Goal: Task Accomplishment & Management: Manage account settings

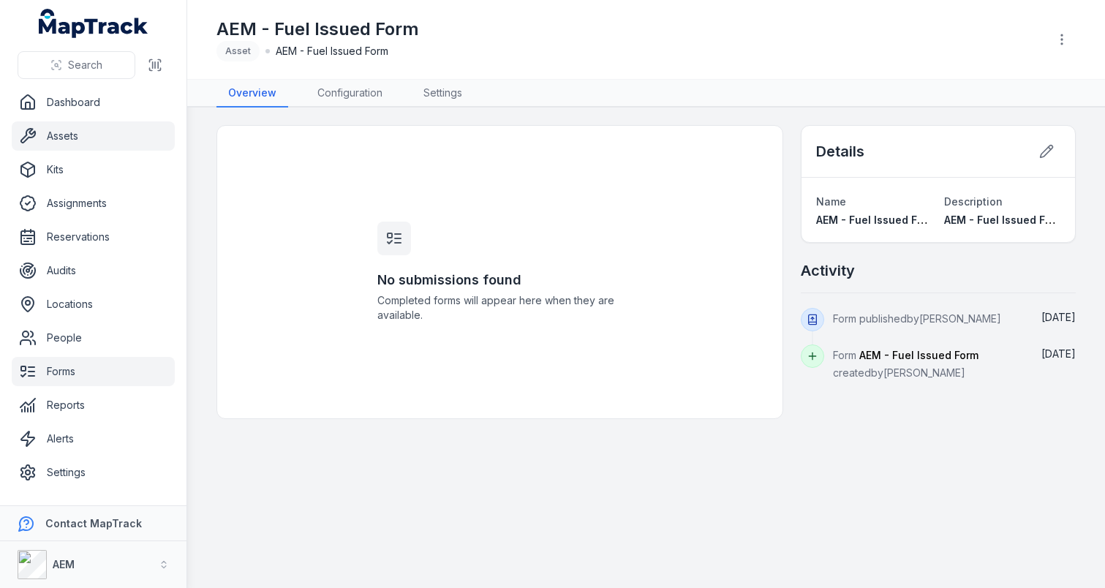
click at [93, 142] on link "Assets" at bounding box center [93, 135] width 163 height 29
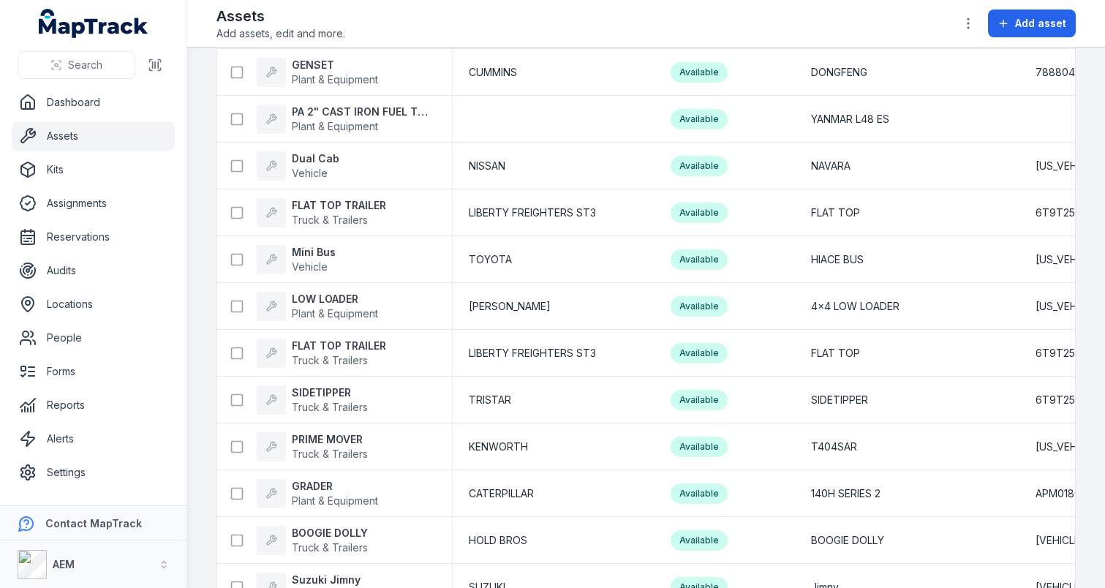
scroll to position [5339, 0]
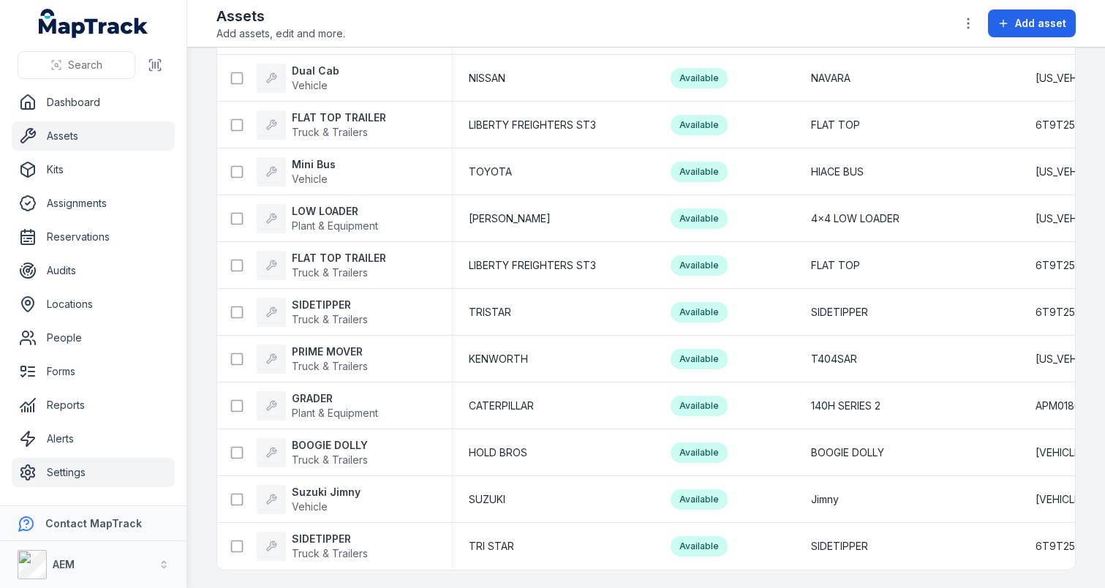
click at [90, 472] on link "Settings" at bounding box center [93, 472] width 163 height 29
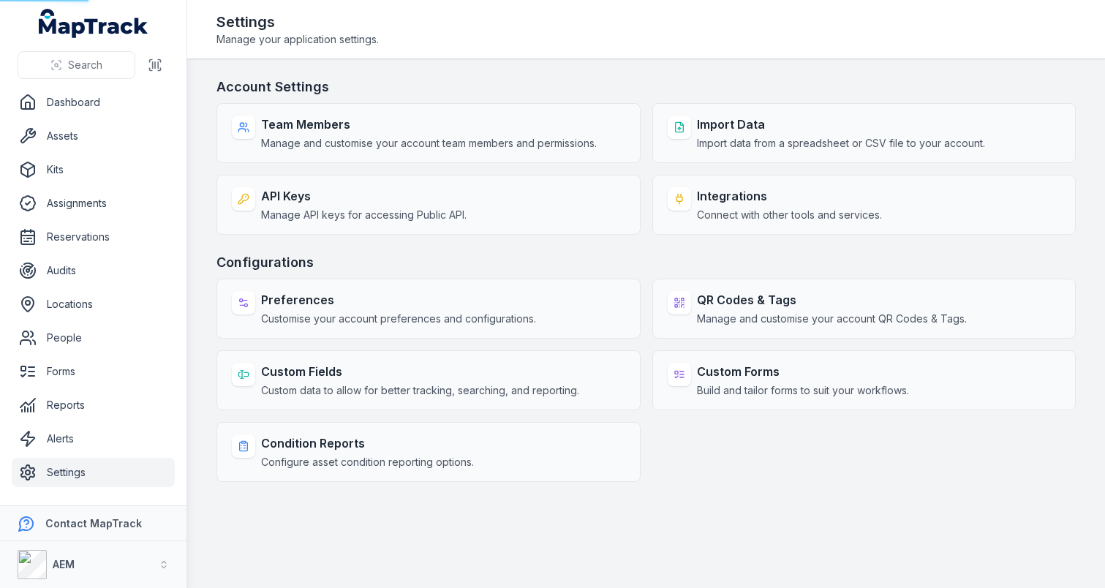
click at [204, 339] on main "Account Settings Team Members Manage and customise your account team members an…" at bounding box center [646, 323] width 918 height 529
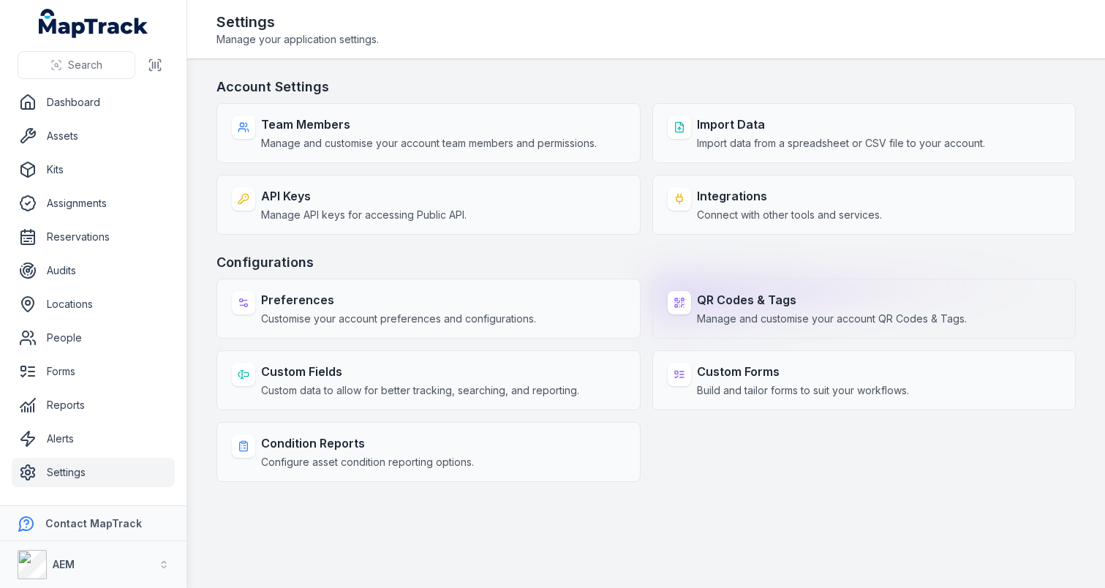
click at [739, 291] on strong "QR Codes & Tags" at bounding box center [832, 300] width 270 height 18
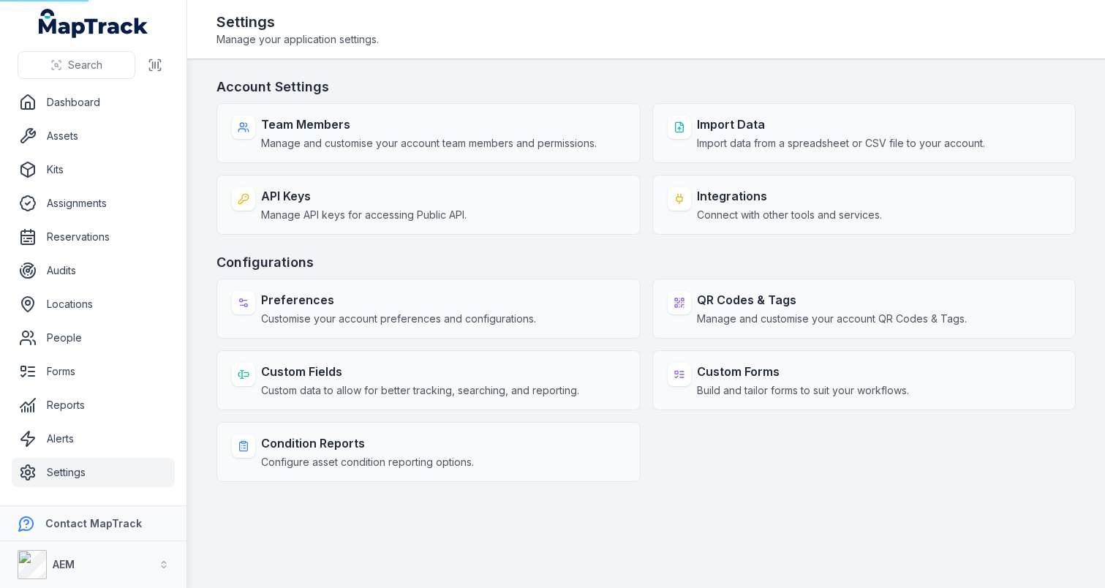
click at [740, 246] on div "Account Settings Team Members Manage and customise your account team members an…" at bounding box center [646, 279] width 859 height 405
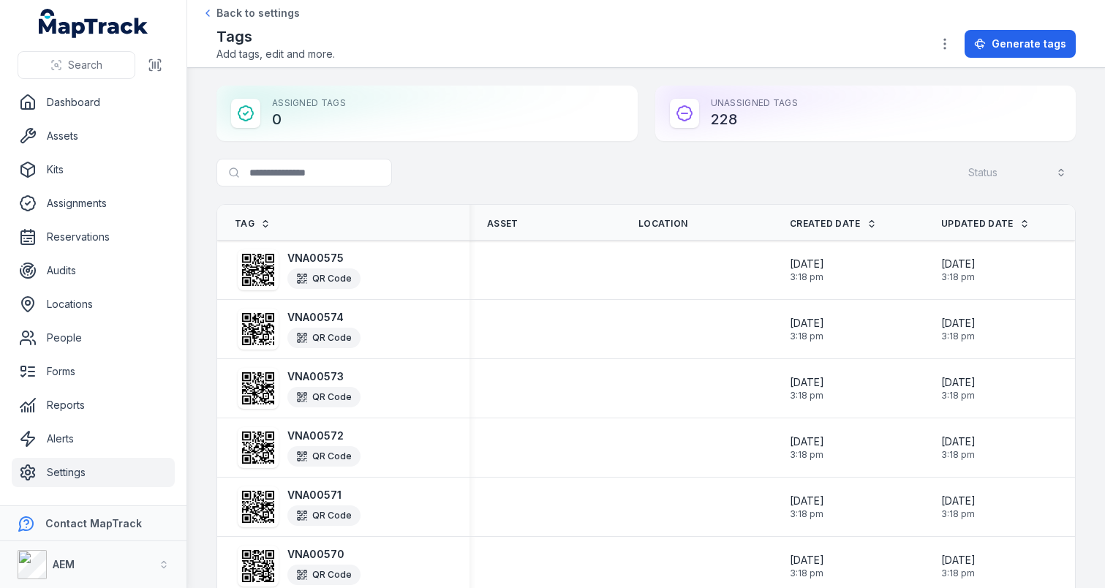
click at [720, 182] on div "Search for tags Status" at bounding box center [646, 176] width 859 height 34
click at [122, 563] on button "AEM" at bounding box center [93, 564] width 187 height 47
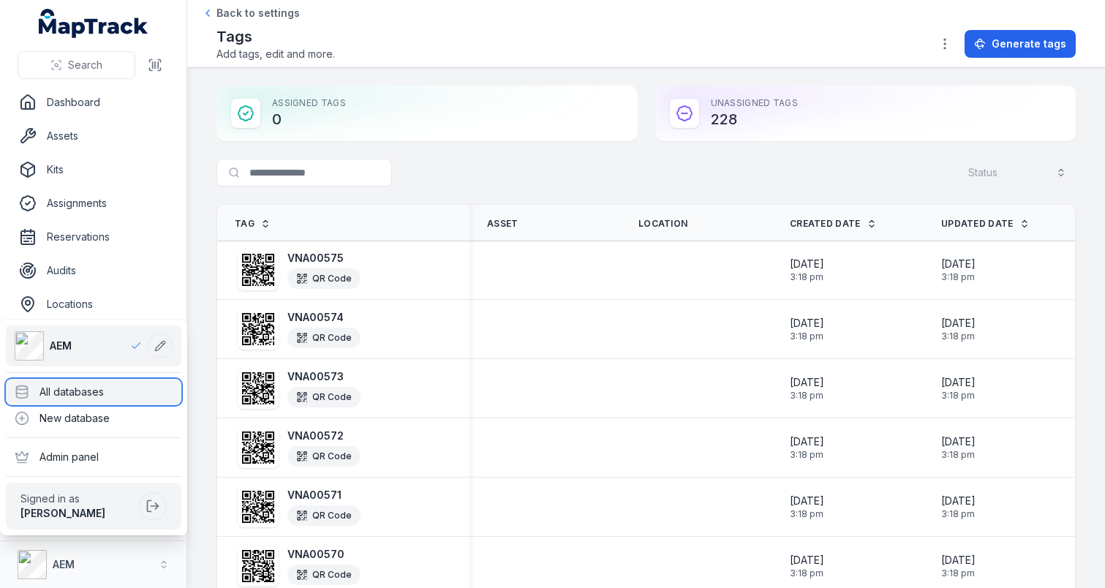
click at [125, 399] on div "All databases" at bounding box center [94, 392] width 176 height 26
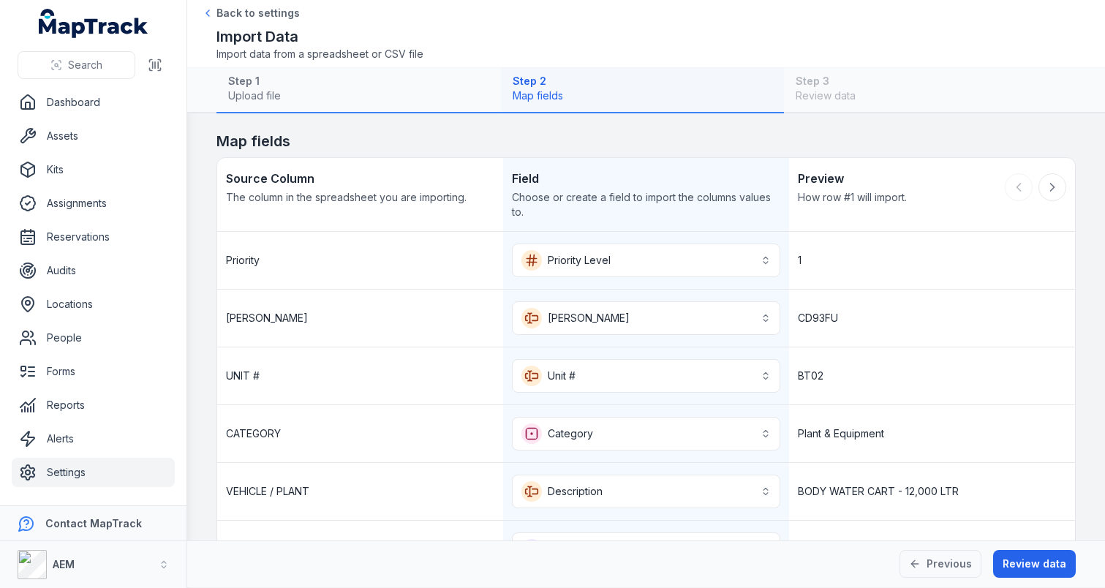
scroll to position [443, 0]
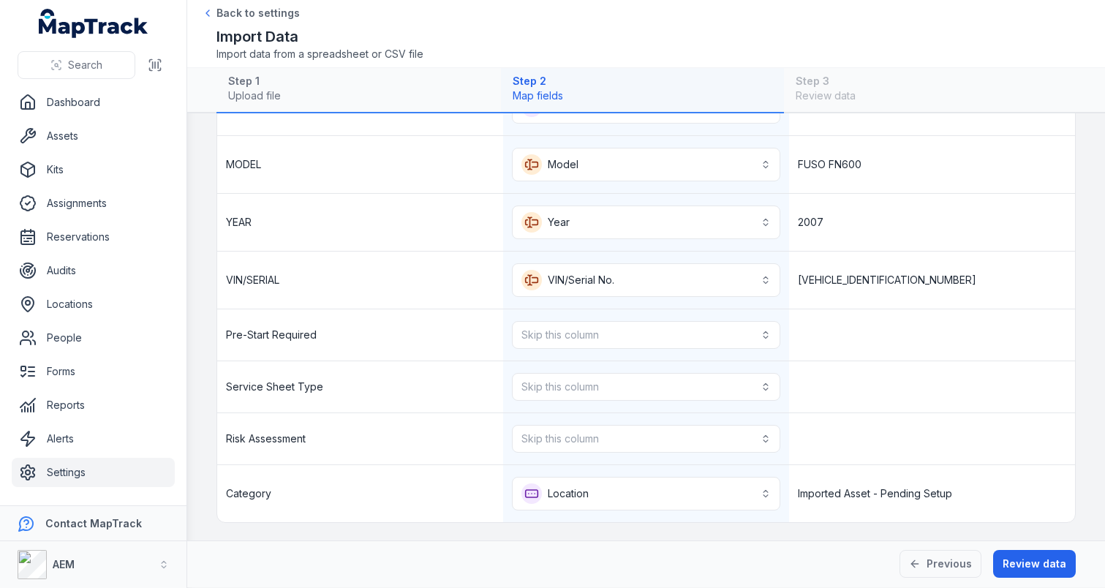
click at [124, 475] on link "Settings" at bounding box center [93, 472] width 163 height 29
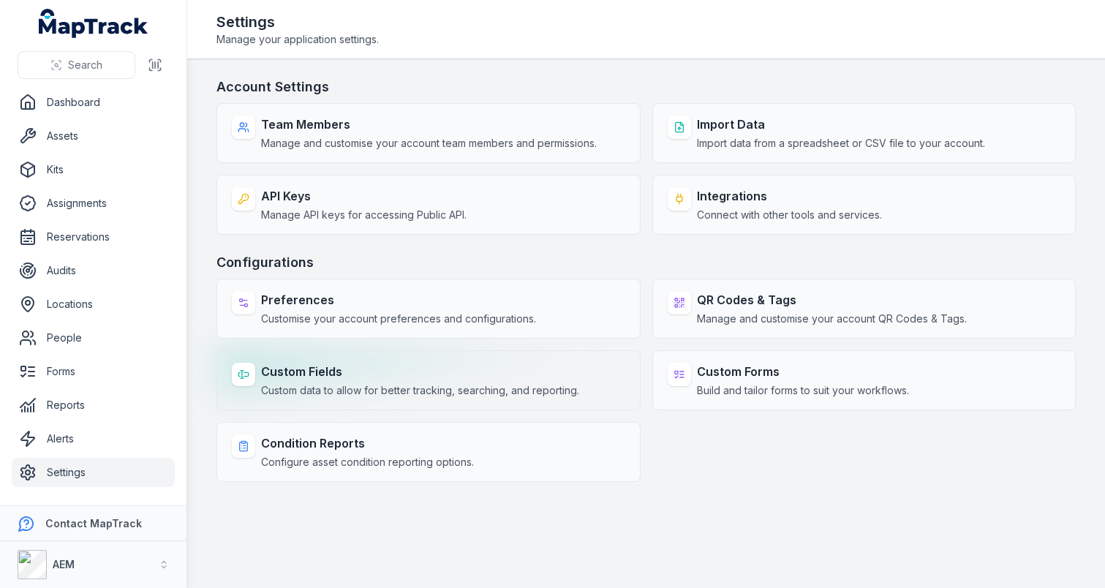
click at [304, 399] on div "Custom Fields Custom data to allow for better tracking, searching, and reportin…" at bounding box center [429, 380] width 424 height 60
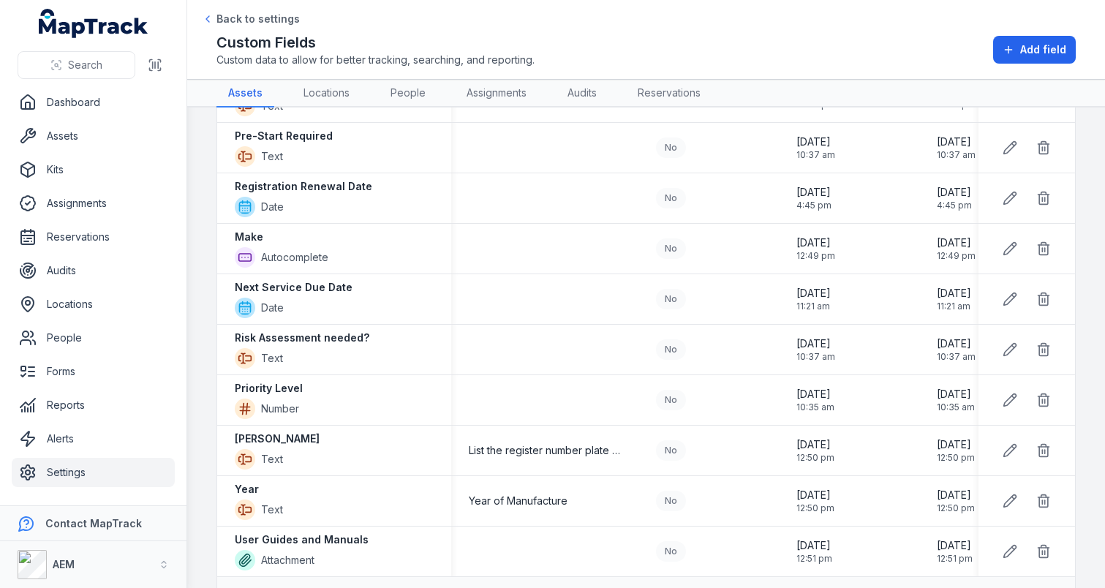
scroll to position [429, 0]
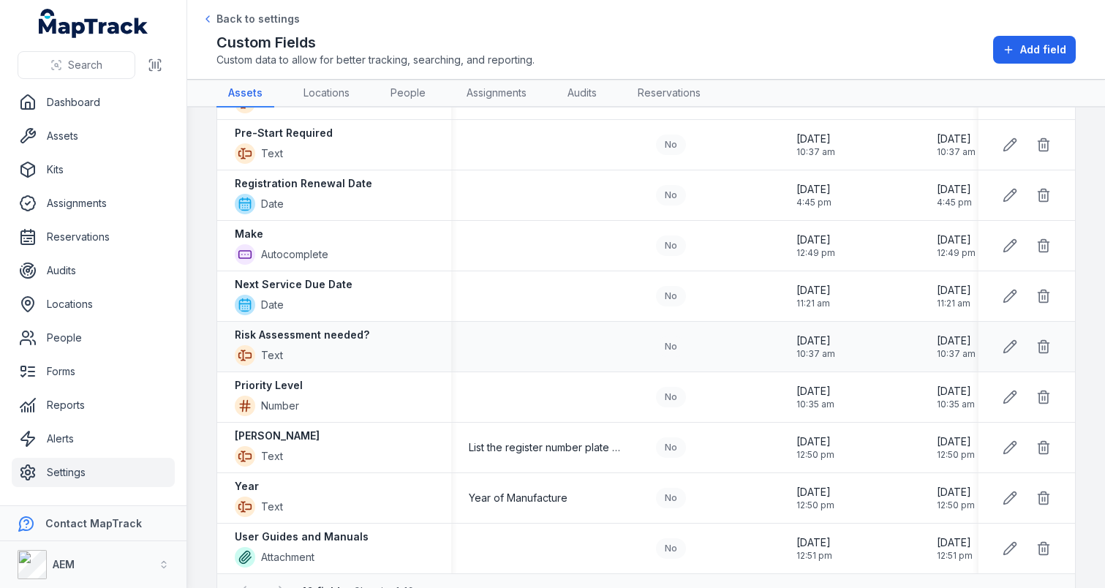
click at [356, 338] on strong "Risk Assessment needed?" at bounding box center [302, 335] width 135 height 15
click at [407, 339] on div "Risk Assessment needed? Text" at bounding box center [334, 347] width 199 height 38
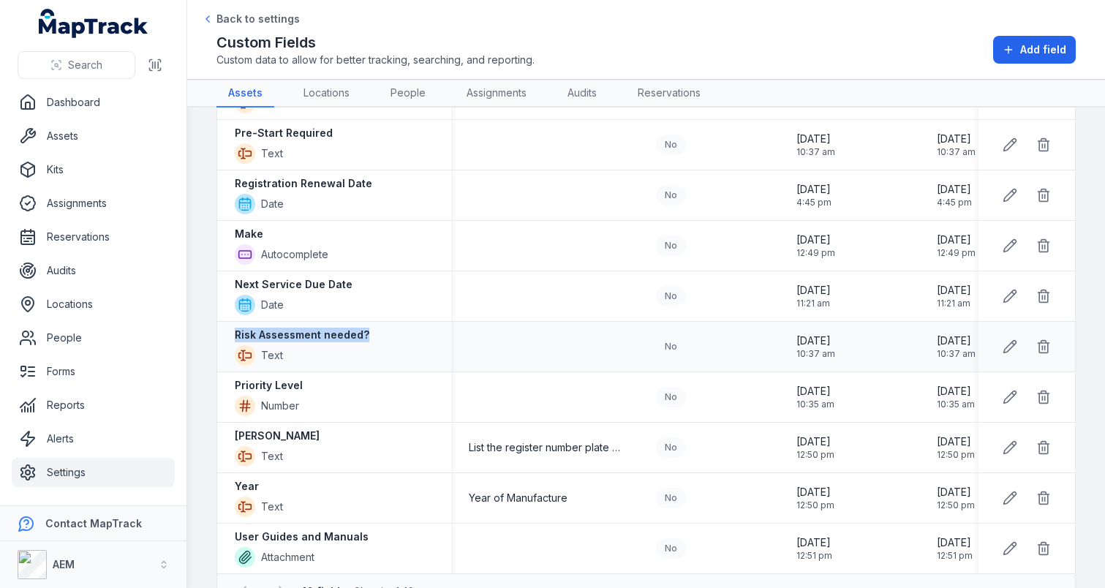
click at [407, 339] on div "Risk Assessment needed? Text" at bounding box center [334, 347] width 199 height 38
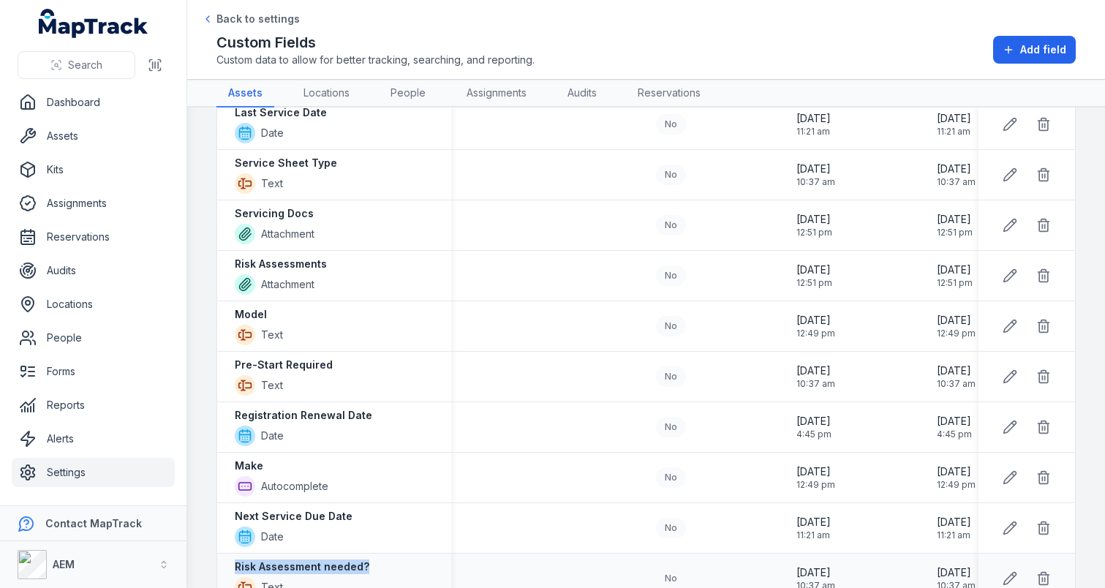
scroll to position [198, 0]
click at [343, 399] on div "Pre-Start Required Text" at bounding box center [334, 375] width 234 height 50
click at [342, 404] on div "Registration Renewal Date Date" at bounding box center [334, 426] width 234 height 50
click at [343, 413] on strong "Registration Renewal Date" at bounding box center [304, 414] width 138 height 15
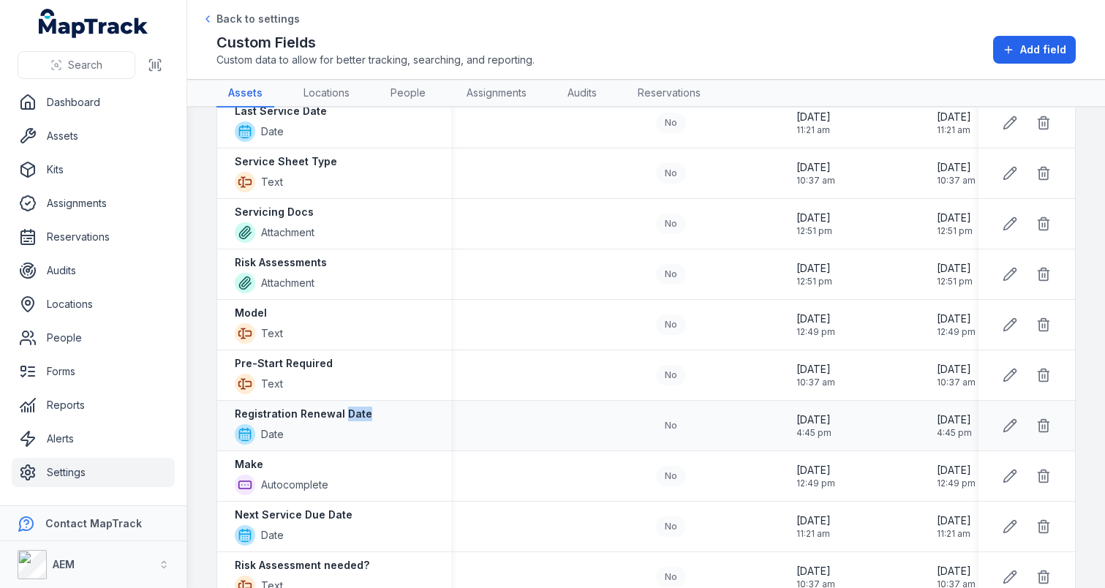
click at [343, 413] on strong "Registration Renewal Date" at bounding box center [304, 414] width 138 height 15
click at [378, 420] on div "Registration Renewal Date Date" at bounding box center [334, 426] width 199 height 38
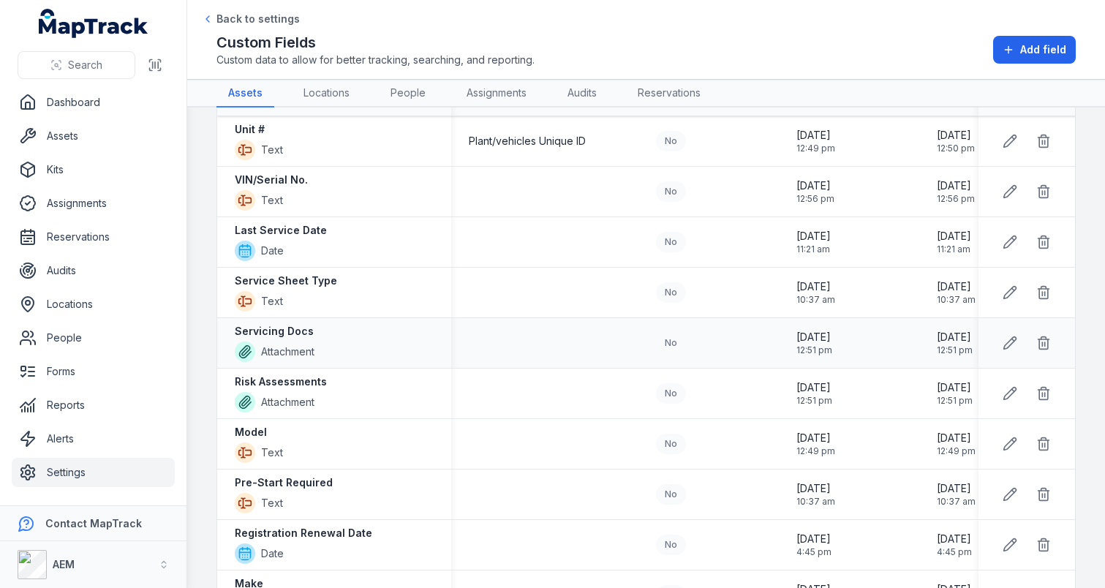
scroll to position [0, 0]
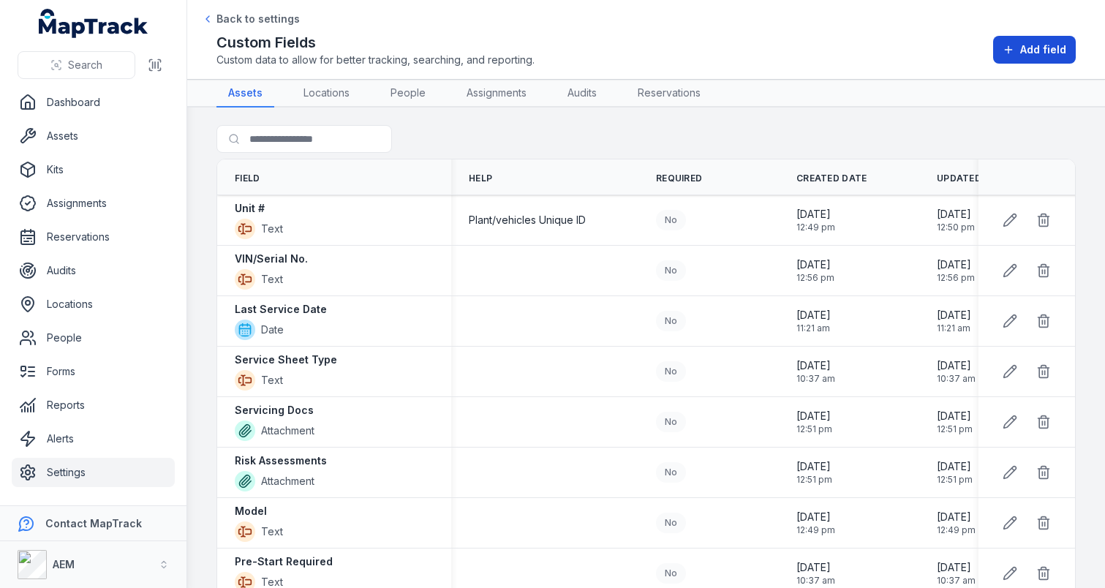
click at [1039, 46] on span "Add field" at bounding box center [1043, 49] width 46 height 15
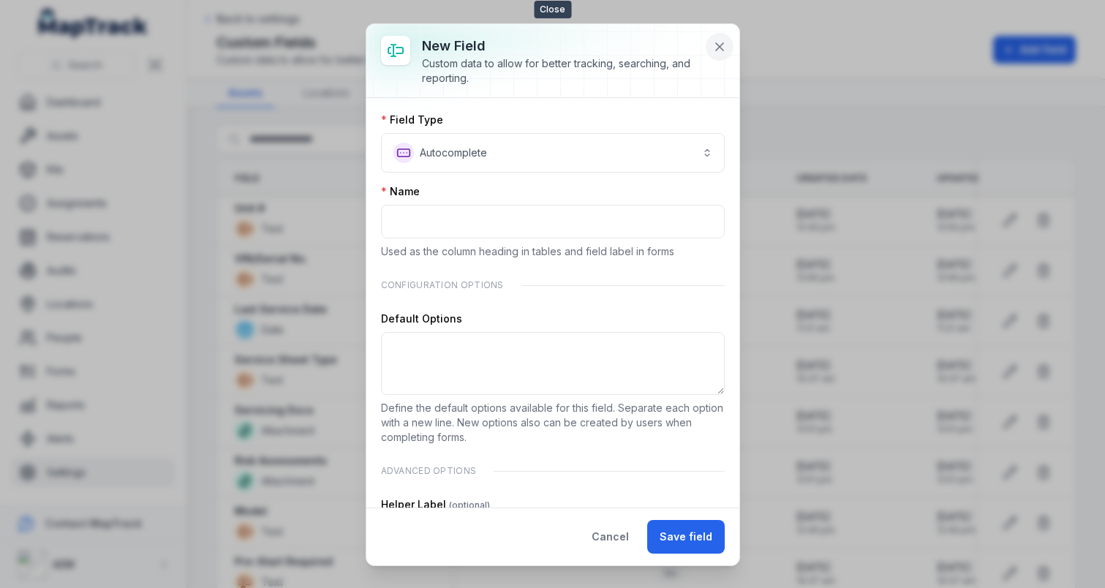
click at [728, 48] on button at bounding box center [720, 47] width 28 height 28
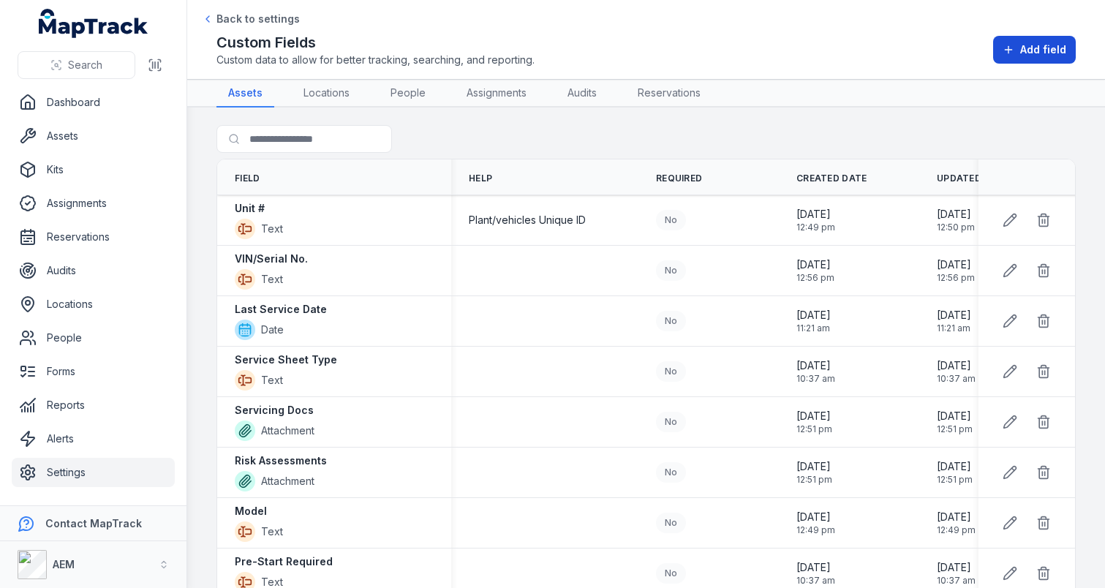
click at [1002, 49] on button "Add field" at bounding box center [1034, 50] width 83 height 28
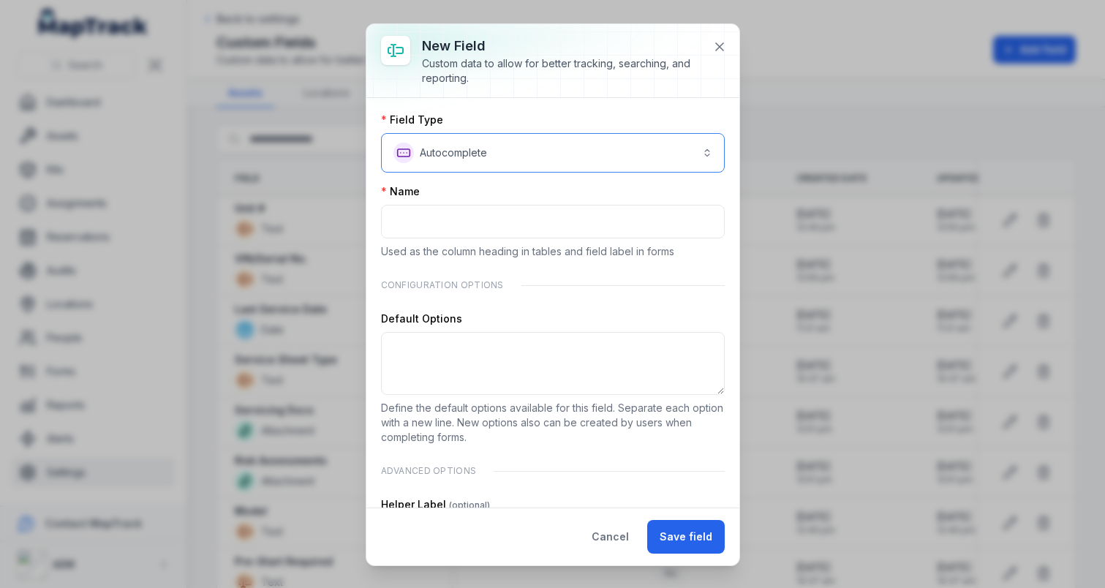
click at [565, 165] on button "**********" at bounding box center [553, 152] width 344 height 39
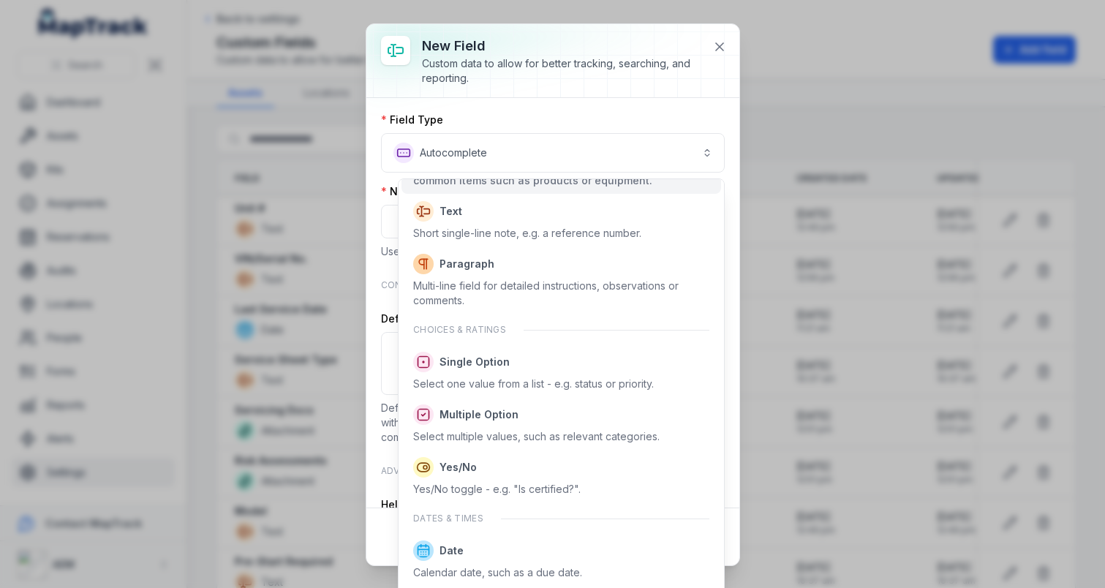
scroll to position [276, 0]
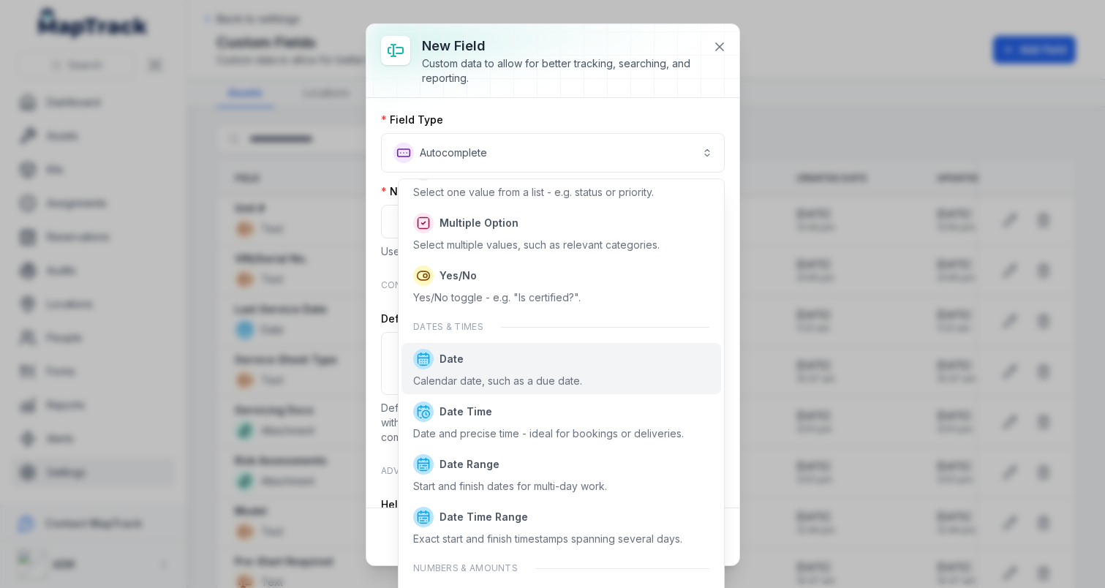
click at [581, 381] on div "Date Calendar date, such as a due date." at bounding box center [561, 368] width 296 height 39
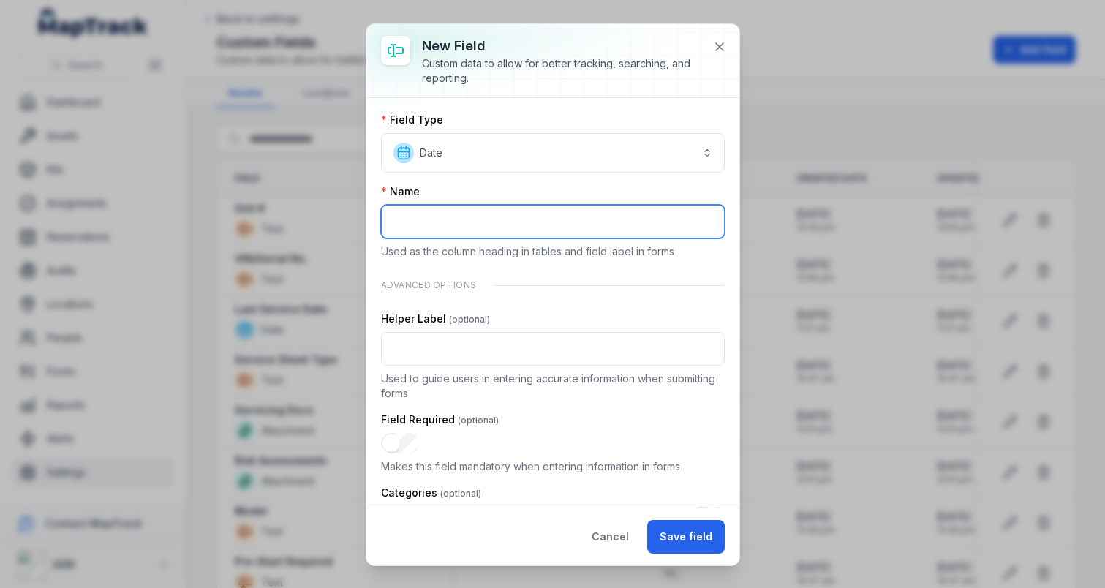
click at [479, 226] on input ":r54:-form-item-label" at bounding box center [553, 222] width 344 height 34
click at [479, 226] on input "**********" at bounding box center [553, 222] width 344 height 34
type input "**********"
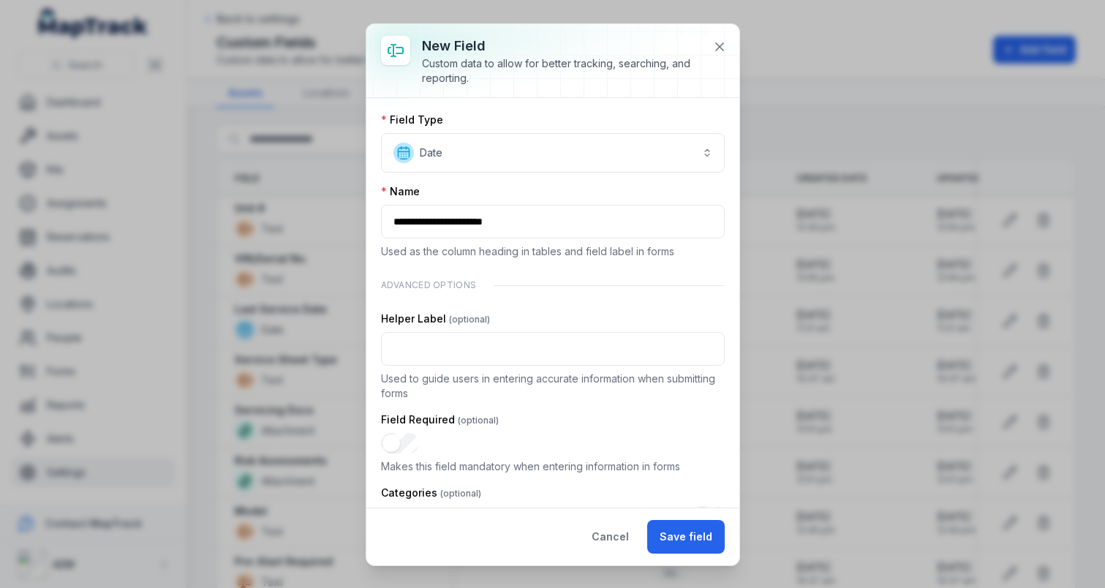
click at [734, 51] on div at bounding box center [552, 60] width 373 height 73
click at [725, 50] on icon at bounding box center [719, 46] width 15 height 15
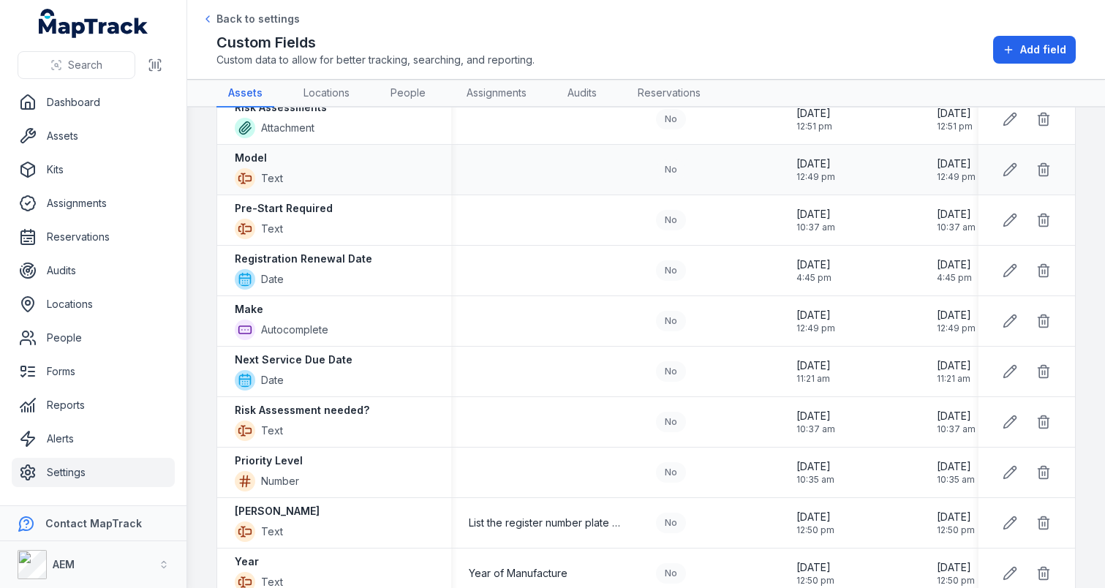
scroll to position [226, 0]
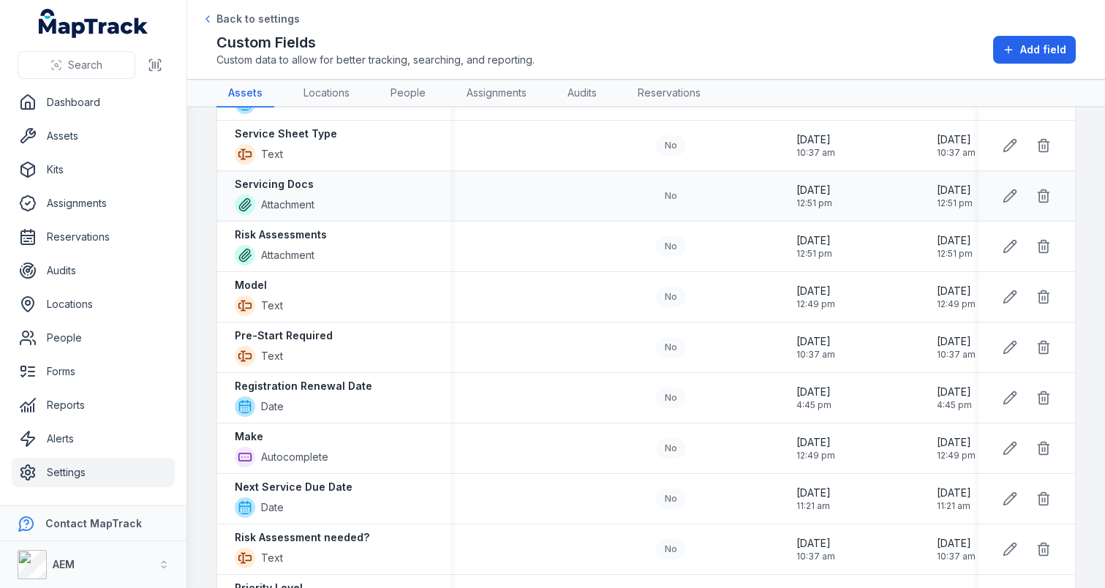
click at [262, 189] on strong "Servicing Docs" at bounding box center [274, 184] width 79 height 15
click at [311, 230] on strong "Risk Assessments" at bounding box center [281, 234] width 92 height 15
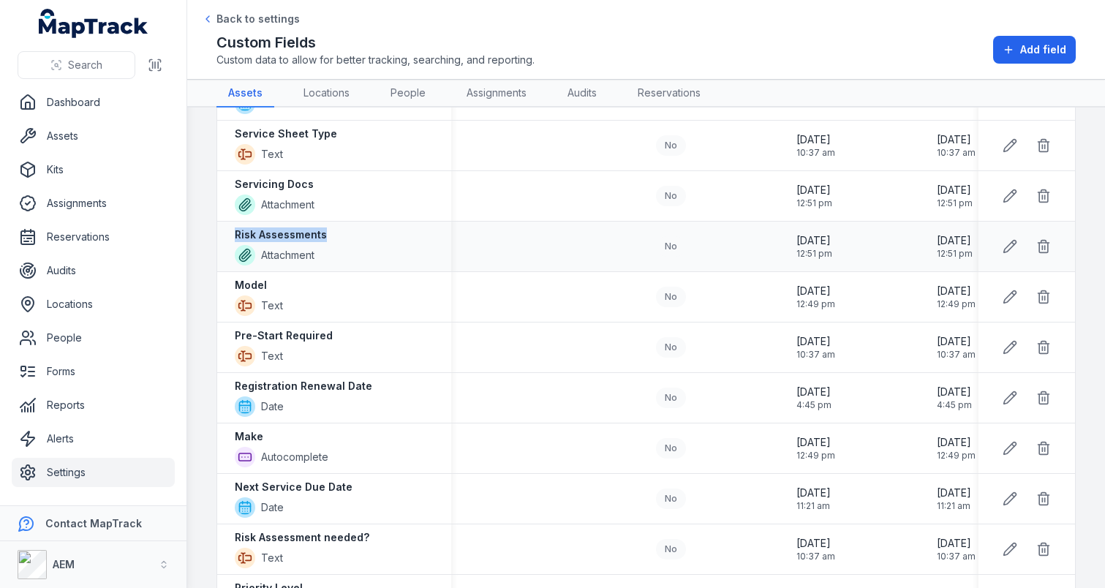
click at [311, 230] on strong "Risk Assessments" at bounding box center [281, 234] width 92 height 15
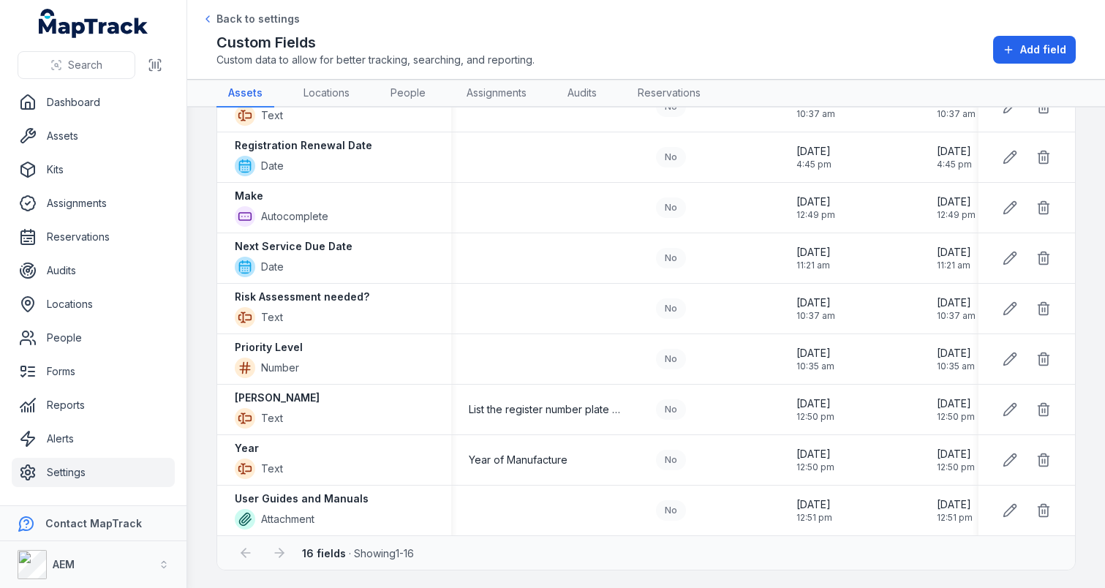
scroll to position [465, 0]
click at [67, 299] on link "Locations" at bounding box center [93, 304] width 163 height 29
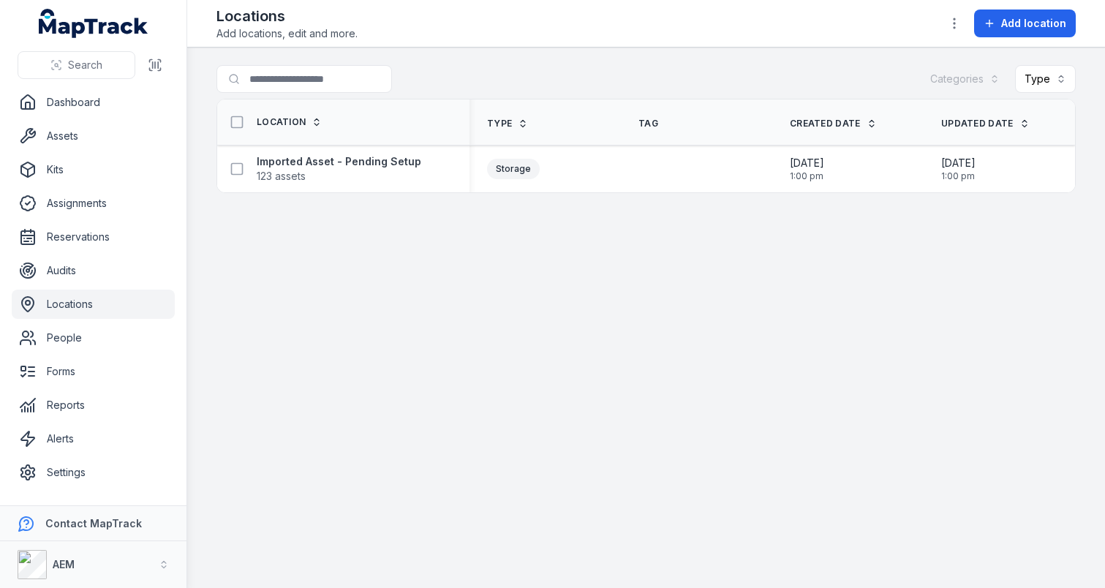
click at [499, 87] on div "Search for locations Categories Type" at bounding box center [646, 82] width 859 height 34
click at [80, 380] on link "Forms" at bounding box center [93, 371] width 163 height 29
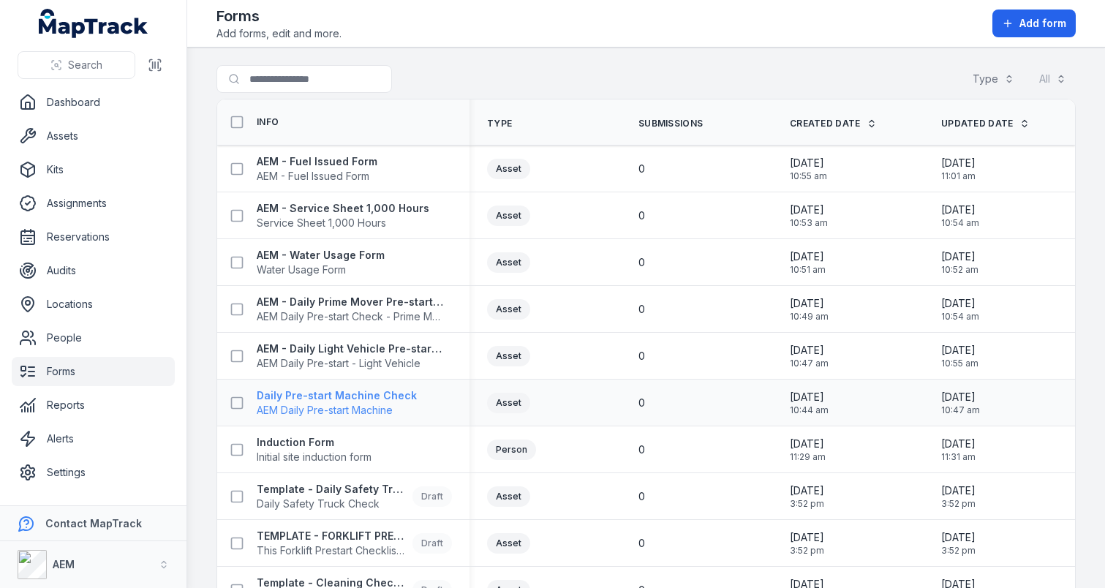
click at [298, 388] on strong "Daily Pre-start Machine Check" at bounding box center [337, 395] width 160 height 15
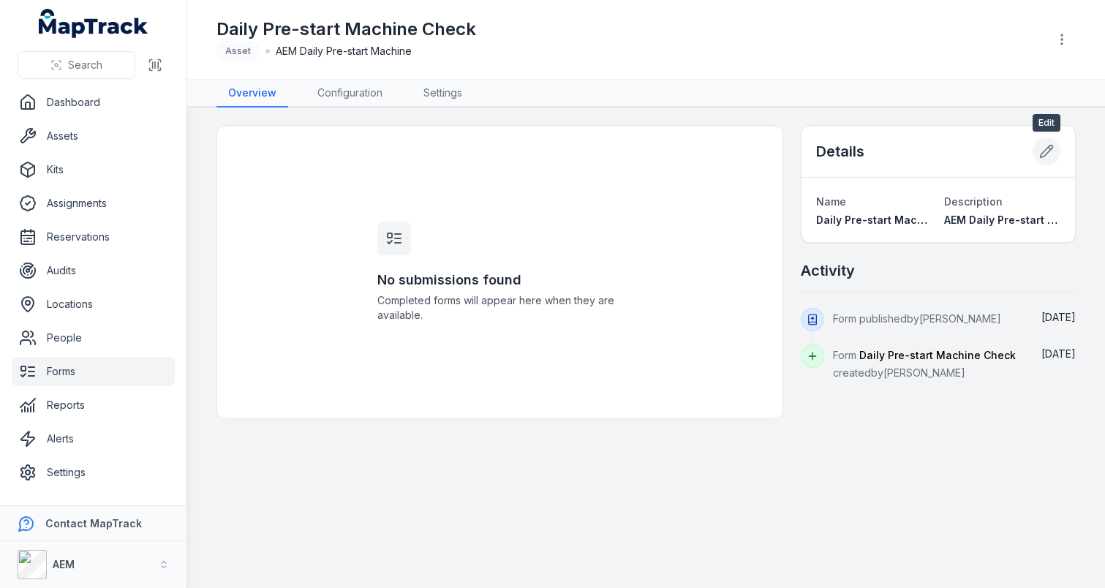
click at [1049, 153] on icon at bounding box center [1046, 151] width 15 height 15
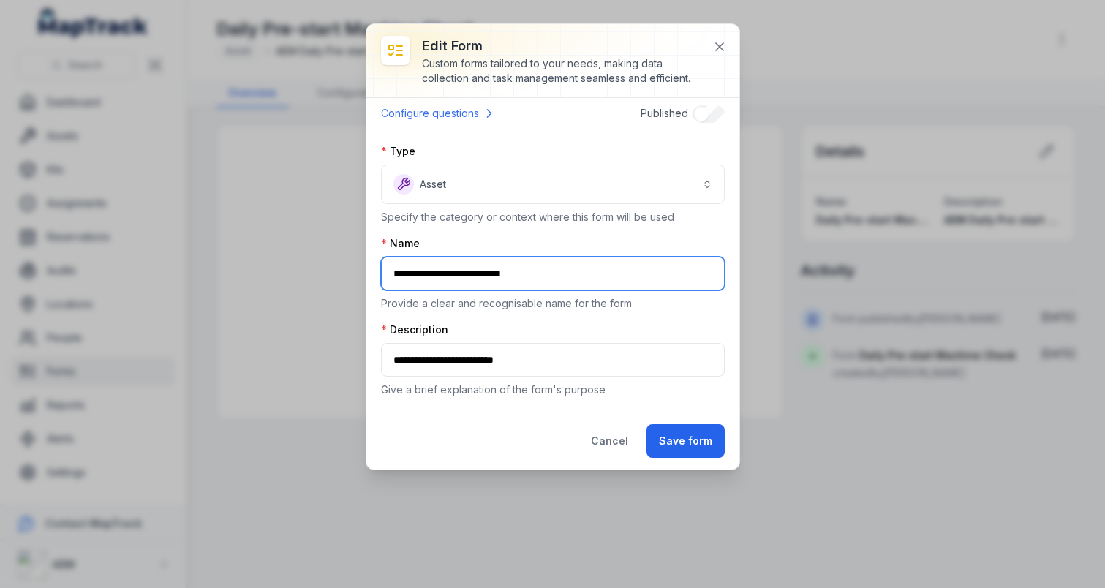
click at [394, 273] on input "**********" at bounding box center [553, 274] width 344 height 34
type input "**********"
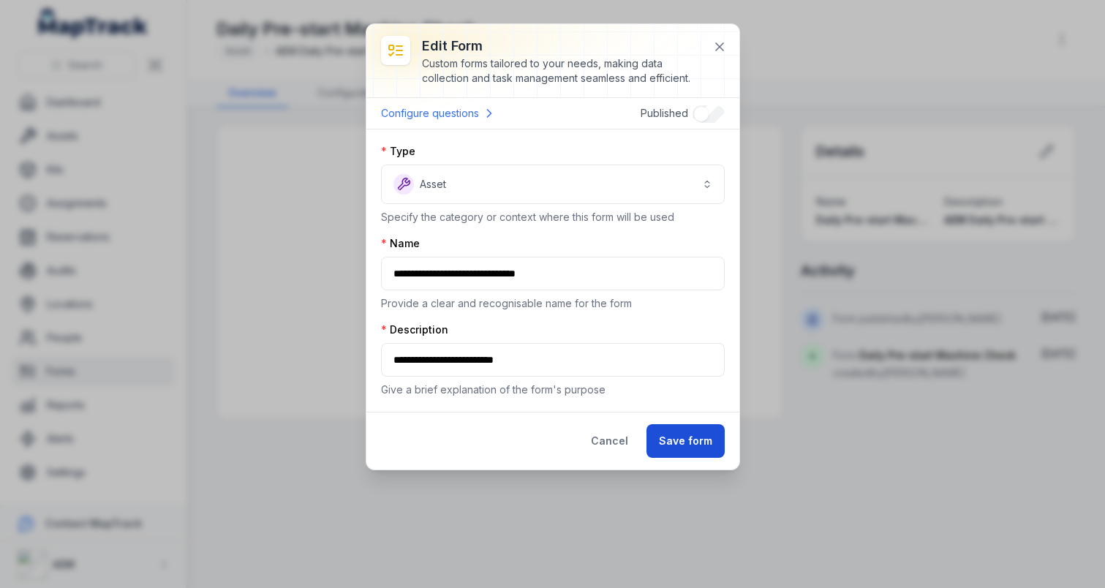
click at [675, 437] on button "Save form" at bounding box center [686, 441] width 78 height 34
